Goal: Information Seeking & Learning: Learn about a topic

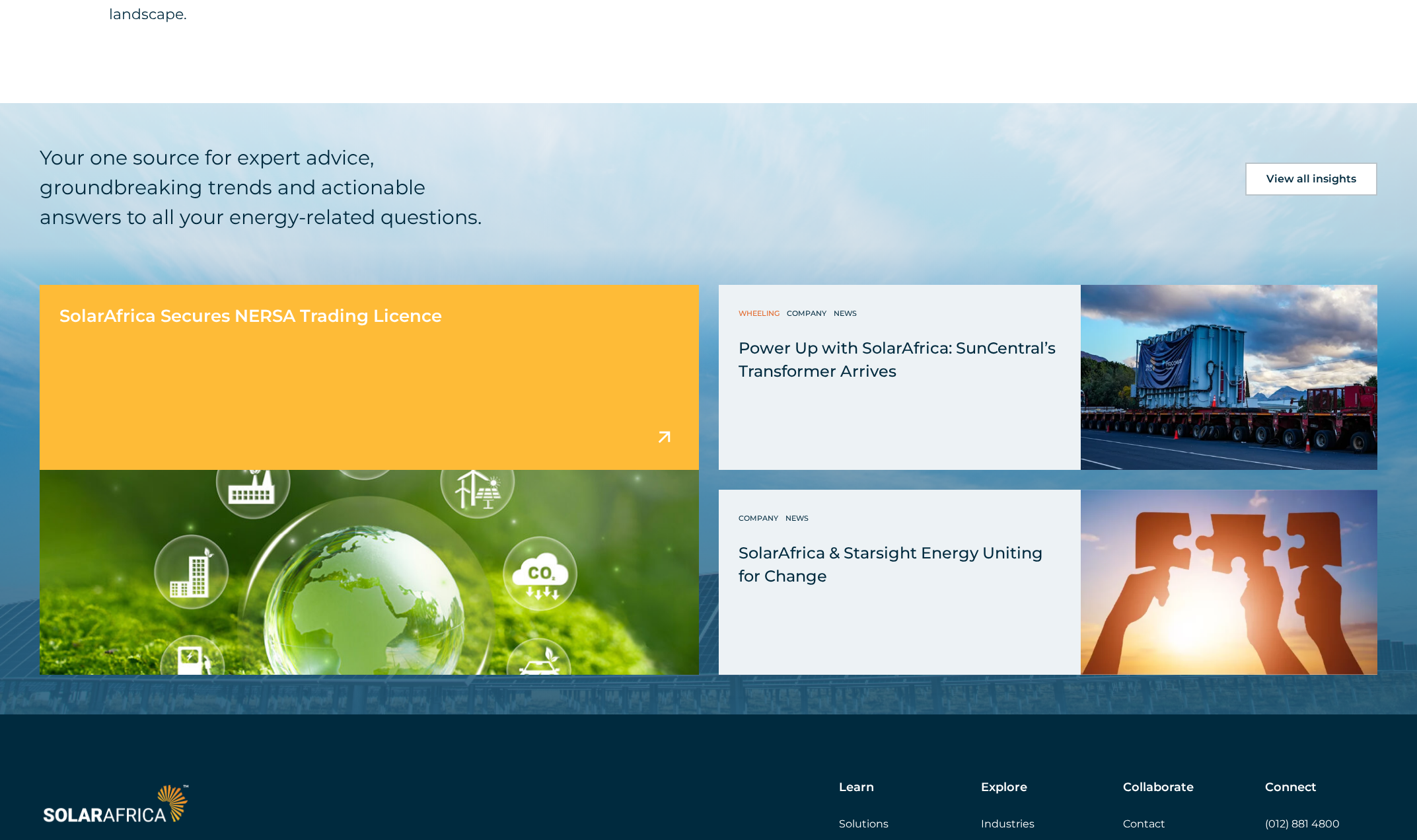
scroll to position [2841, 0]
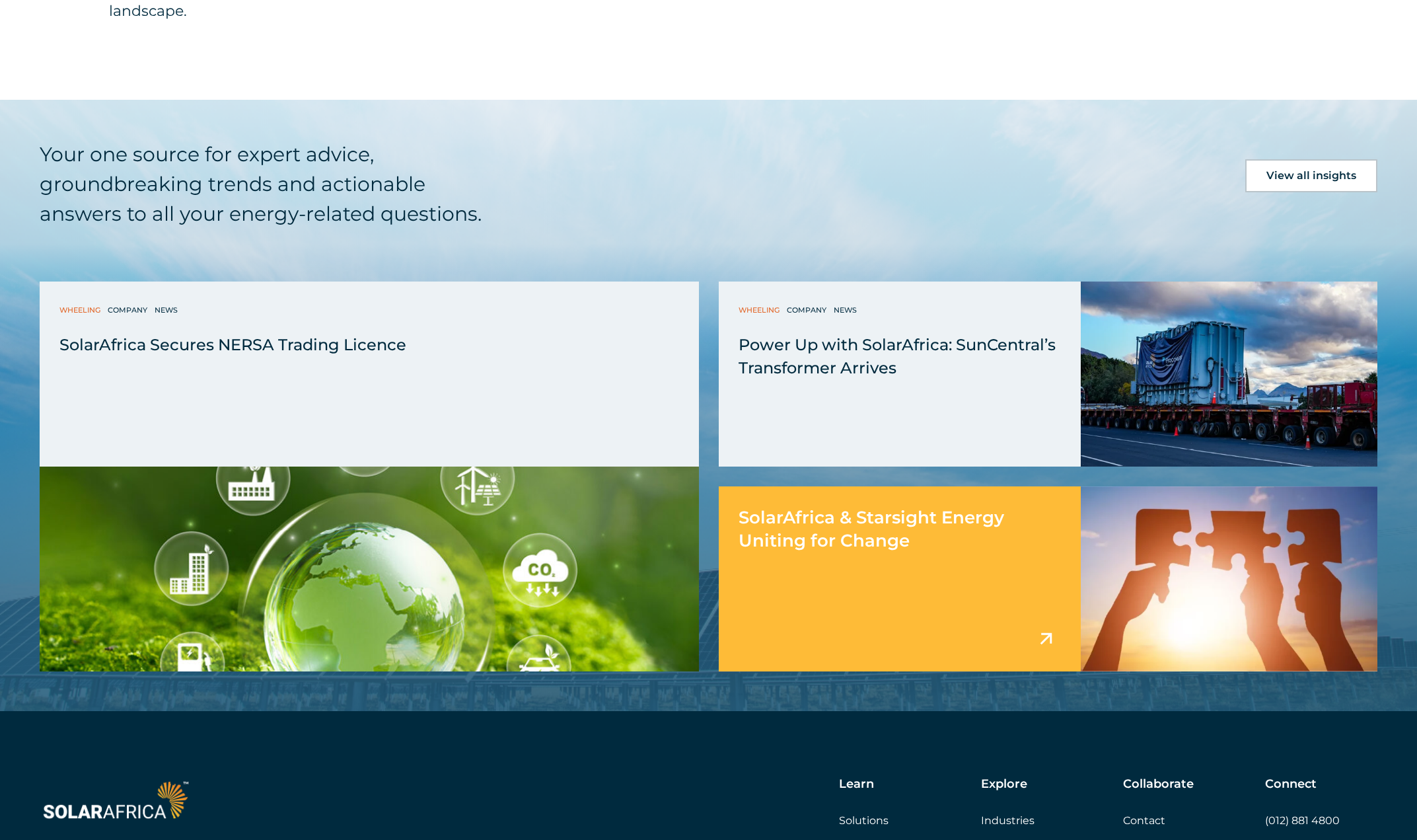
click at [791, 519] on span "SolarAfrica & Starsight Energy Uniting for Change" at bounding box center [872, 529] width 265 height 45
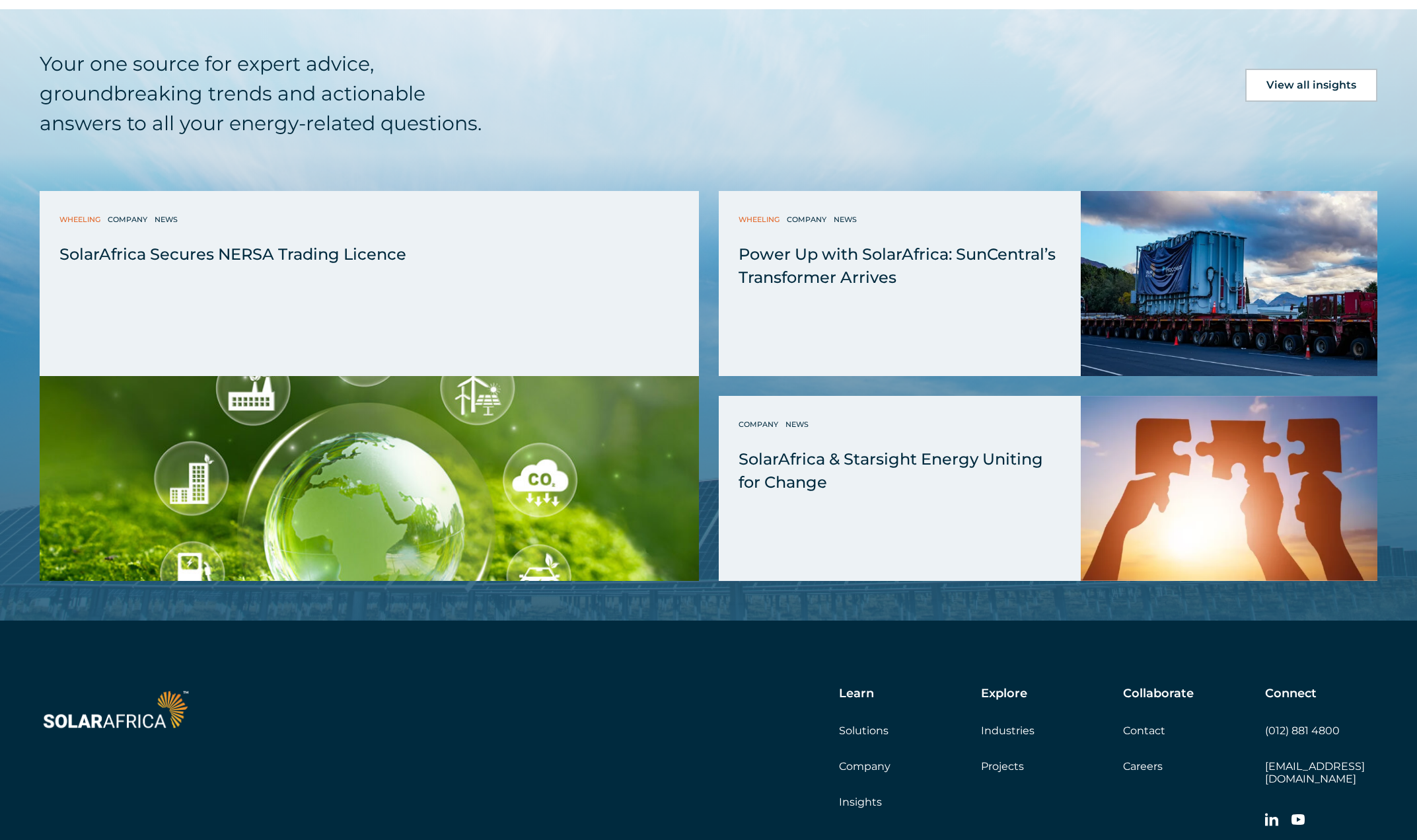
scroll to position [3136, 0]
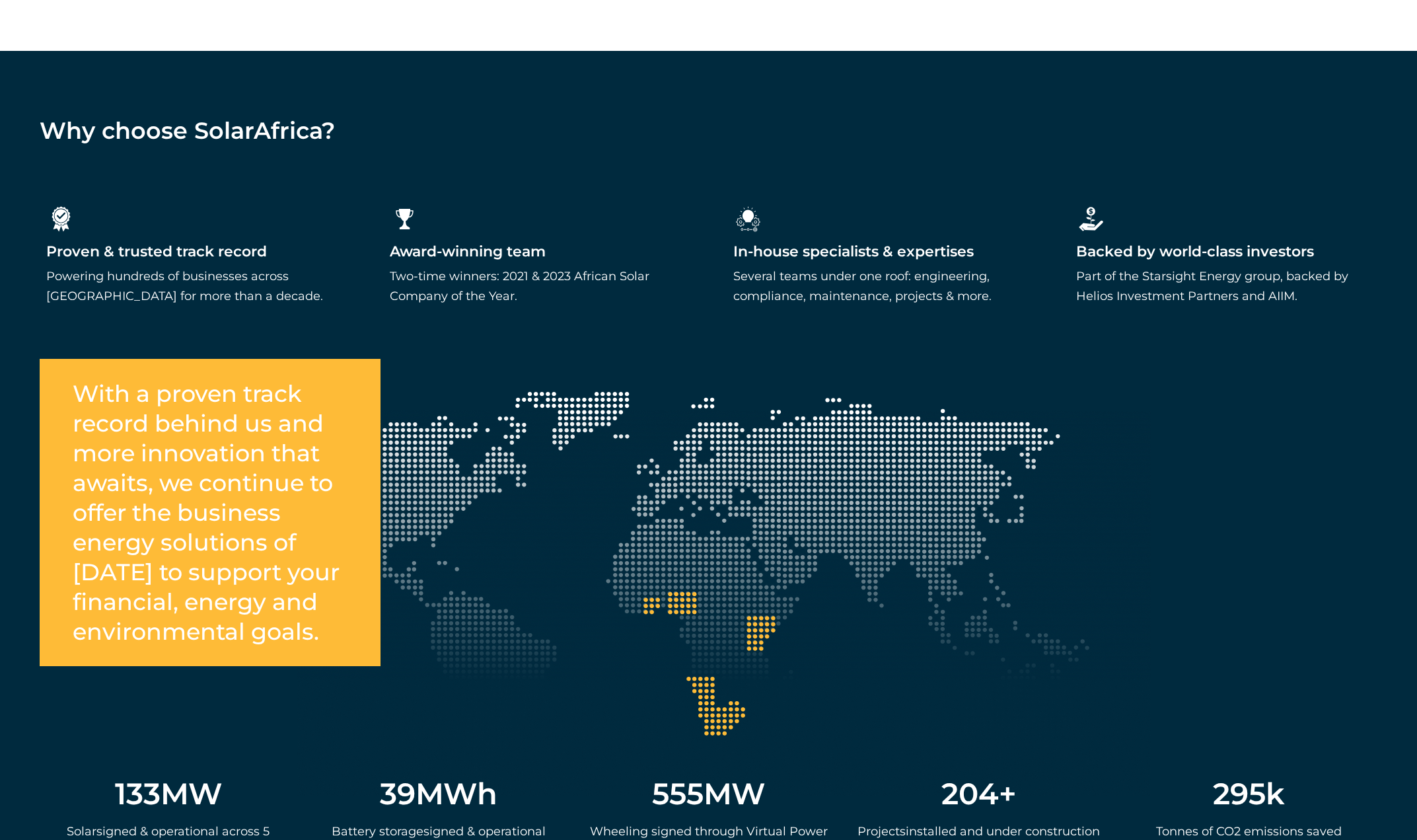
scroll to position [1916, 0]
